Goal: Check status: Check status

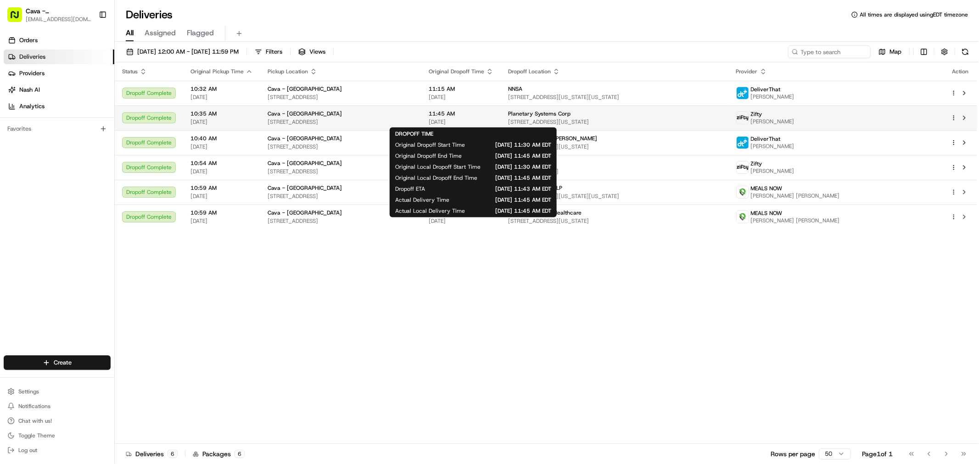
click at [493, 111] on span "11:45 AM" at bounding box center [461, 113] width 65 height 7
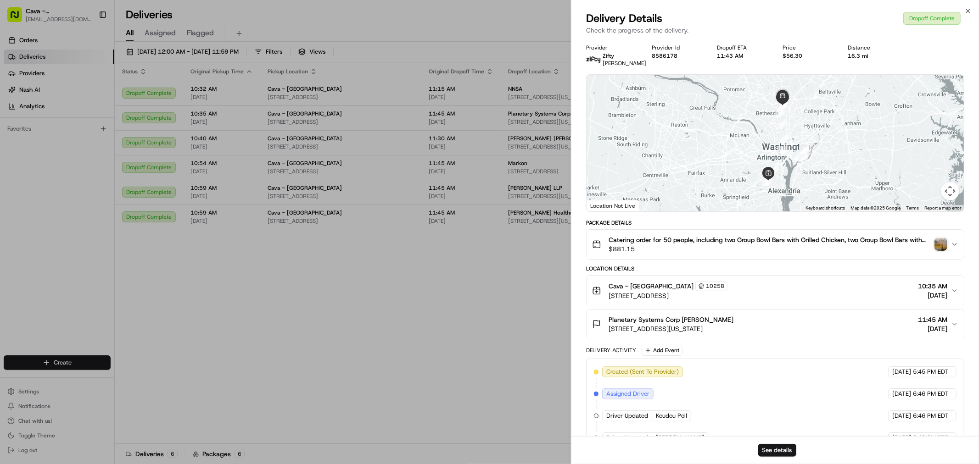
click at [943, 245] on img "button" at bounding box center [940, 244] width 13 height 13
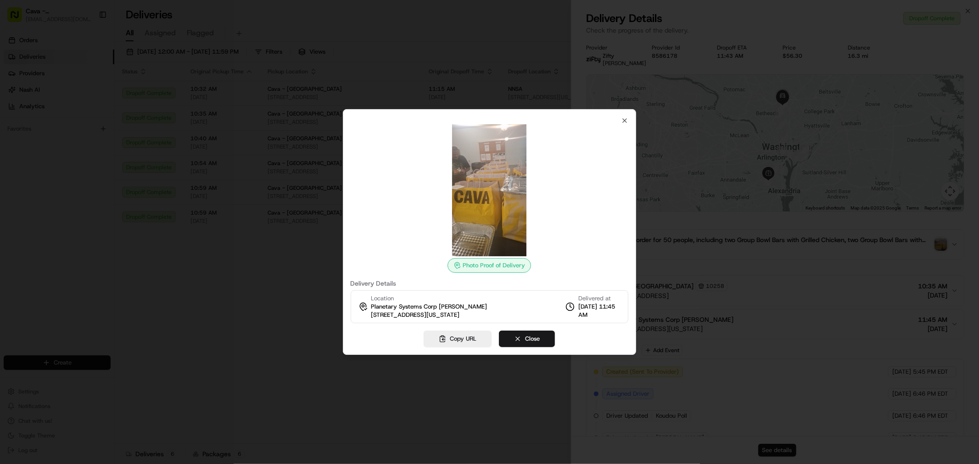
click at [494, 265] on div "Photo Proof of Delivery" at bounding box center [489, 265] width 84 height 15
click at [483, 223] on img at bounding box center [489, 190] width 132 height 132
click at [627, 119] on icon "button" at bounding box center [624, 120] width 7 height 7
